Goal: Information Seeking & Learning: Check status

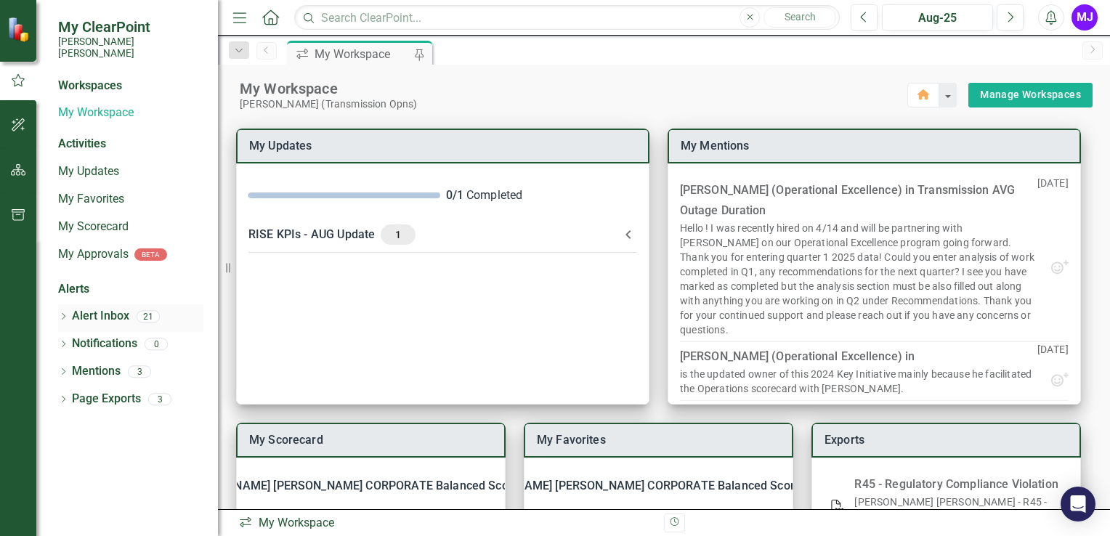
click at [101, 308] on link "Alert Inbox" at bounding box center [100, 316] width 57 height 17
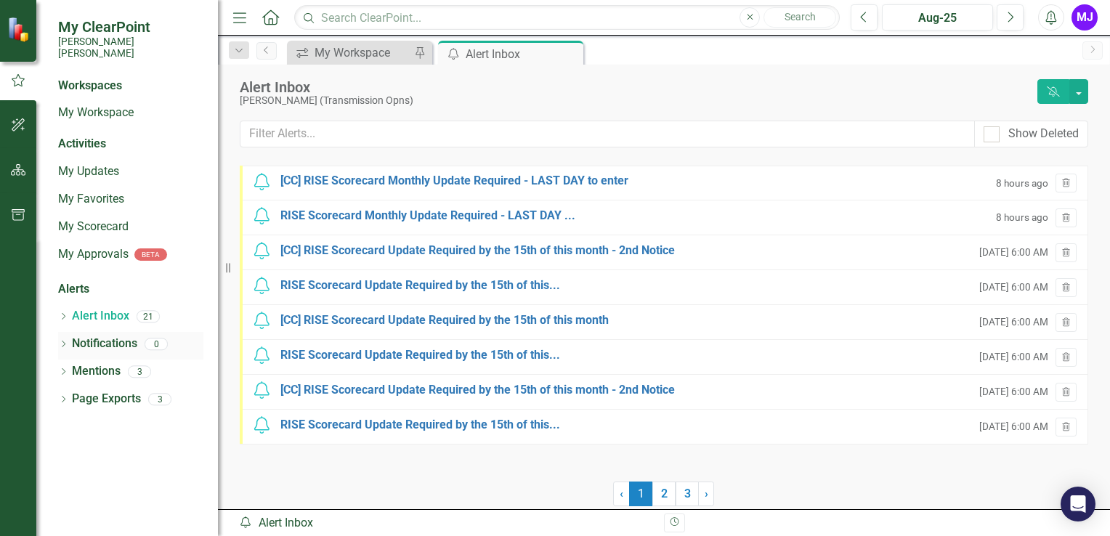
click at [103, 336] on link "Notifications" at bounding box center [104, 344] width 65 height 17
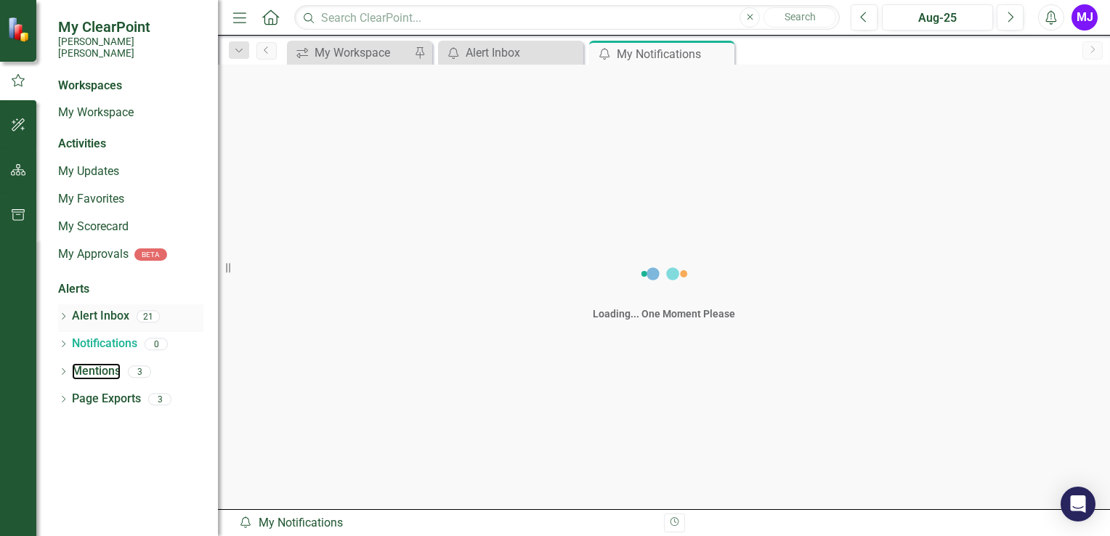
click at [107, 363] on link "Mentions" at bounding box center [96, 371] width 49 height 17
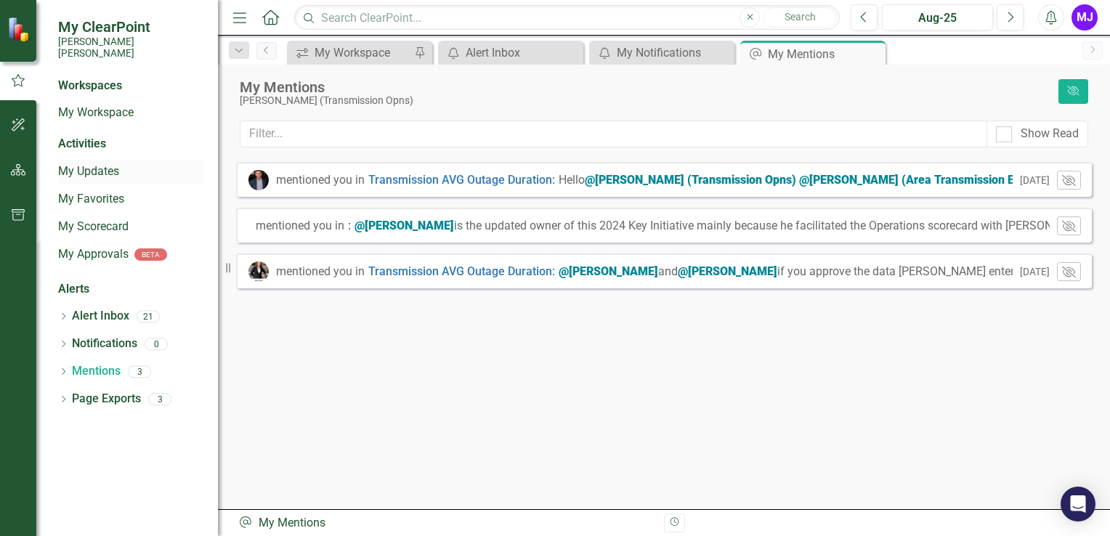
click at [87, 170] on div "My Updates" at bounding box center [130, 172] width 145 height 24
click at [90, 164] on link "My Updates" at bounding box center [130, 172] width 145 height 17
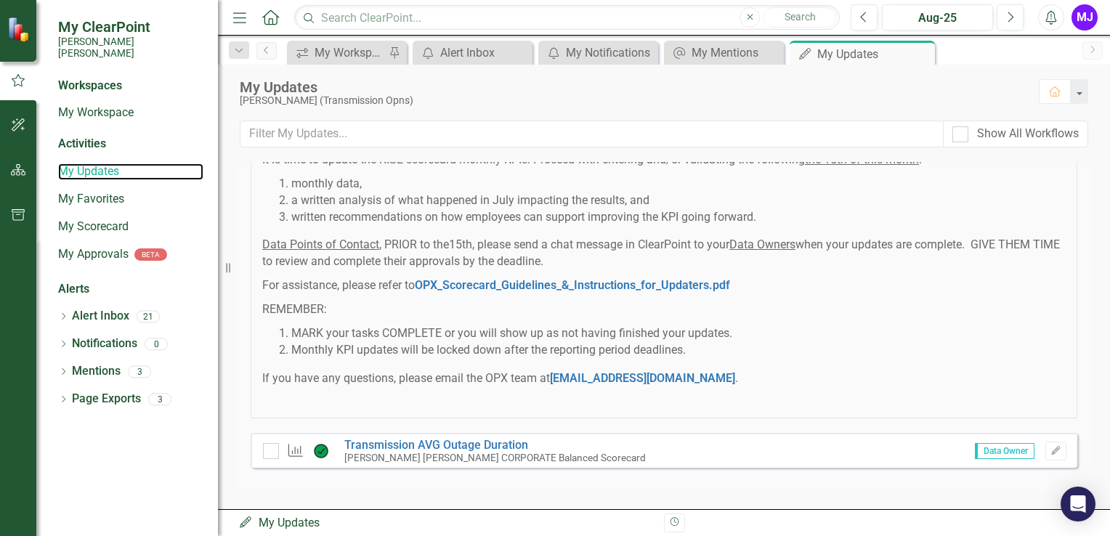
scroll to position [78, 0]
click at [270, 449] on input "checkbox" at bounding box center [267, 447] width 9 height 9
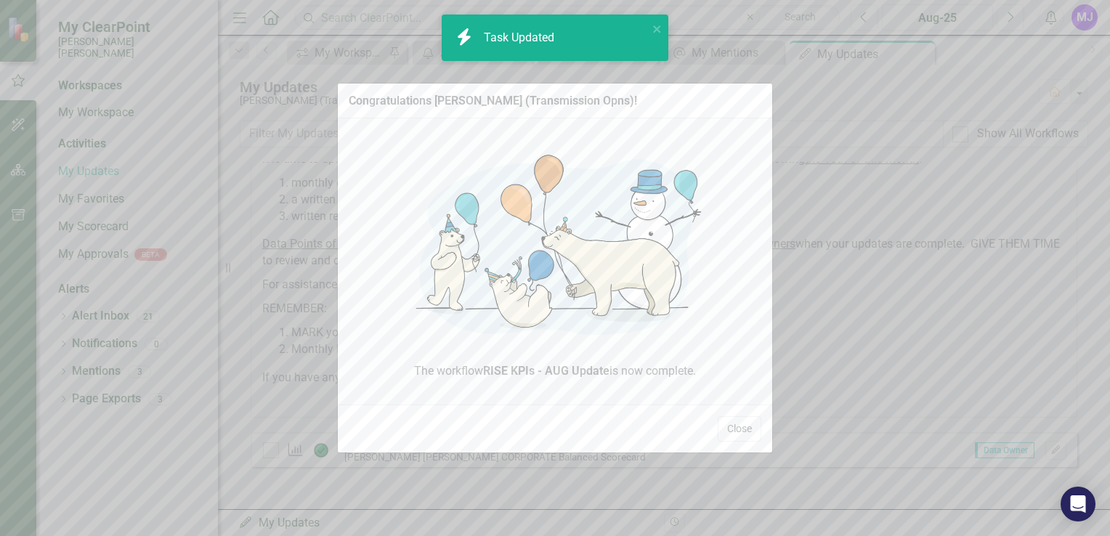
checkbox input "true"
click at [732, 431] on button "Close" at bounding box center [740, 428] width 44 height 25
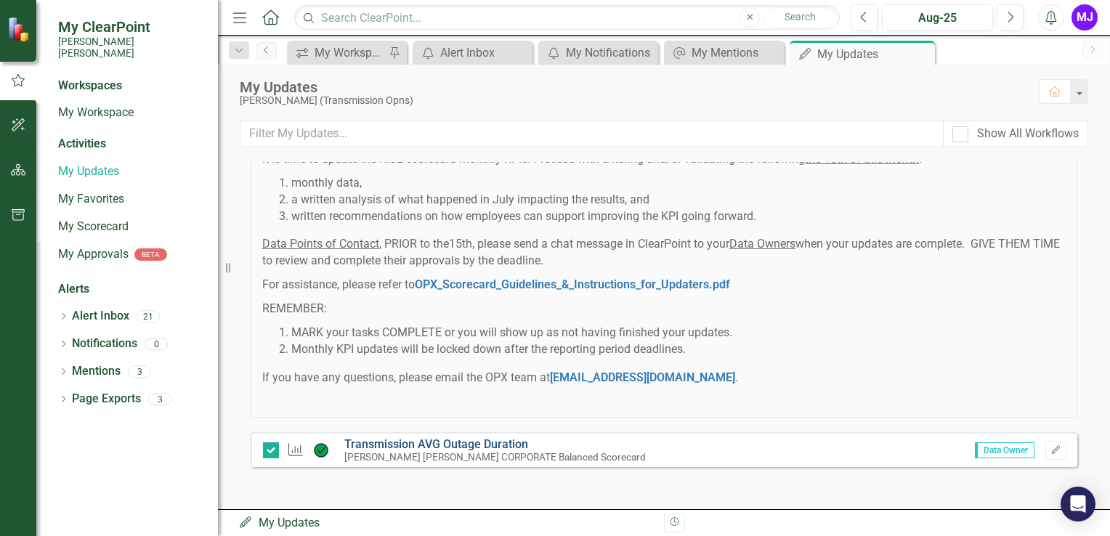
click at [433, 439] on link "Transmission AVG Outage Duration" at bounding box center [436, 444] width 184 height 14
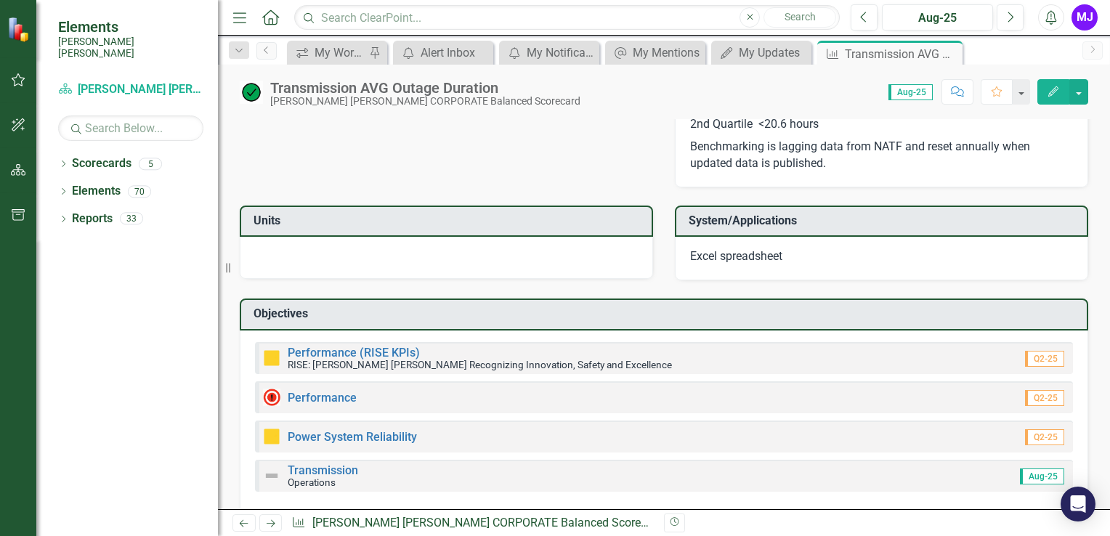
scroll to position [1831, 0]
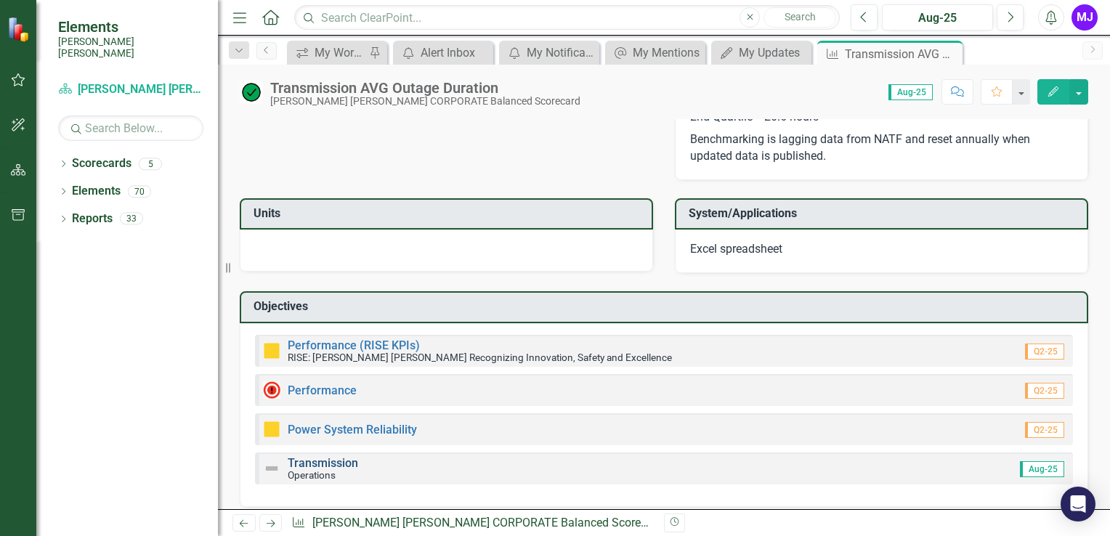
click at [334, 456] on link "Transmission" at bounding box center [323, 463] width 70 height 14
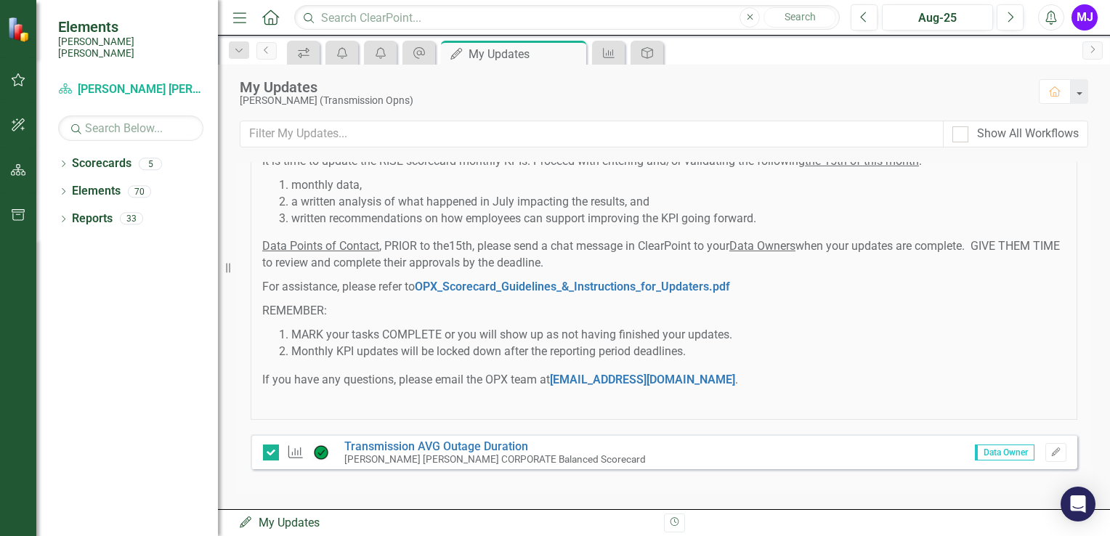
scroll to position [78, 0]
